Goal: Use online tool/utility: Utilize a website feature to perform a specific function

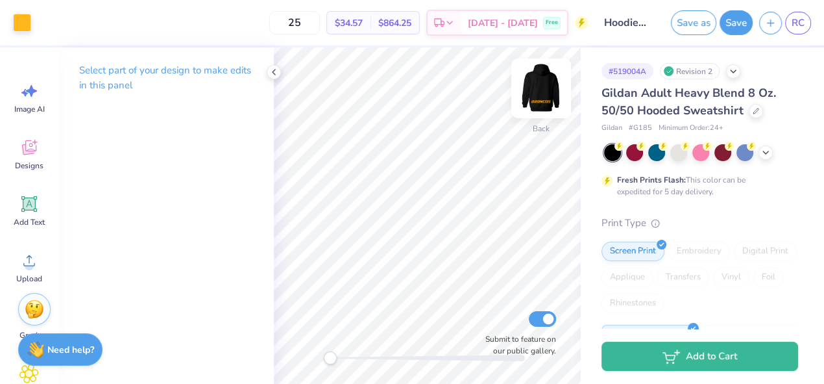
click at [541, 94] on img at bounding box center [541, 88] width 52 height 52
click at [547, 94] on img at bounding box center [541, 88] width 52 height 52
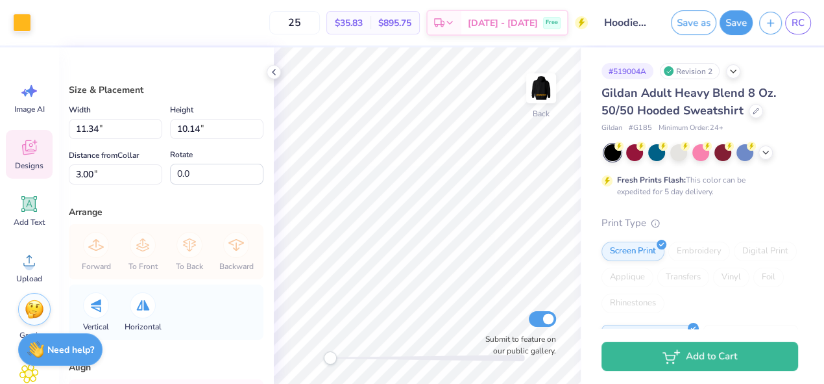
click at [18, 143] on div "Designs" at bounding box center [29, 154] width 47 height 49
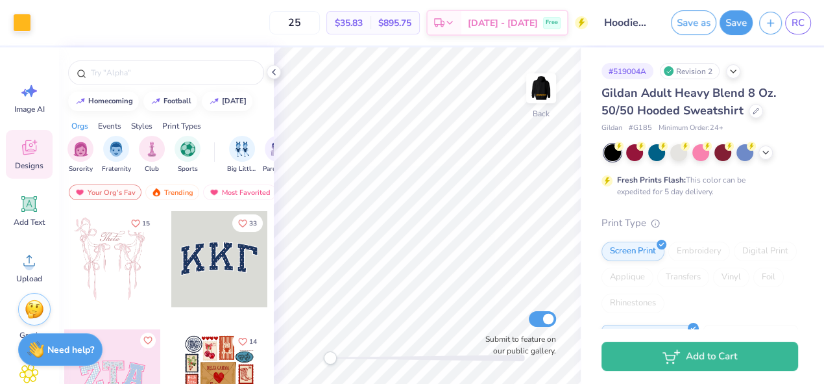
click at [0, 361] on div "Image AI Designs Add Text Upload Greek Clipart & logos Decorate" at bounding box center [29, 215] width 58 height 336
click at [6, 363] on div "Clipart & logos" at bounding box center [29, 385] width 47 height 59
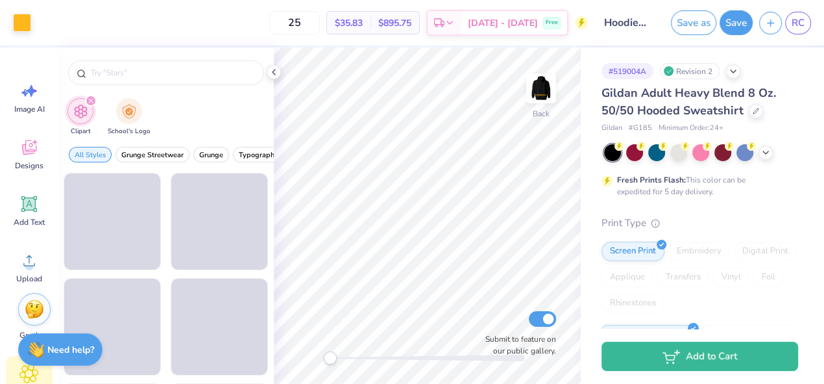
click at [6, 369] on div "Clipart & logos" at bounding box center [29, 385] width 47 height 59
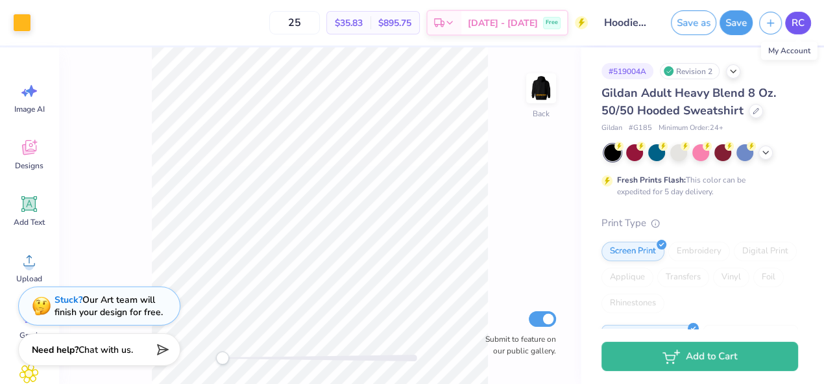
click at [800, 21] on span "RC" at bounding box center [798, 23] width 13 height 15
